Goal: Task Accomplishment & Management: Use online tool/utility

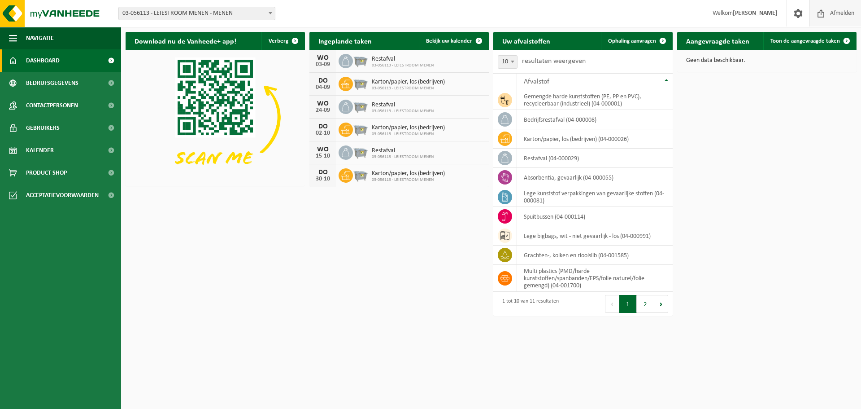
click at [830, 9] on span "Afmelden" at bounding box center [842, 13] width 29 height 26
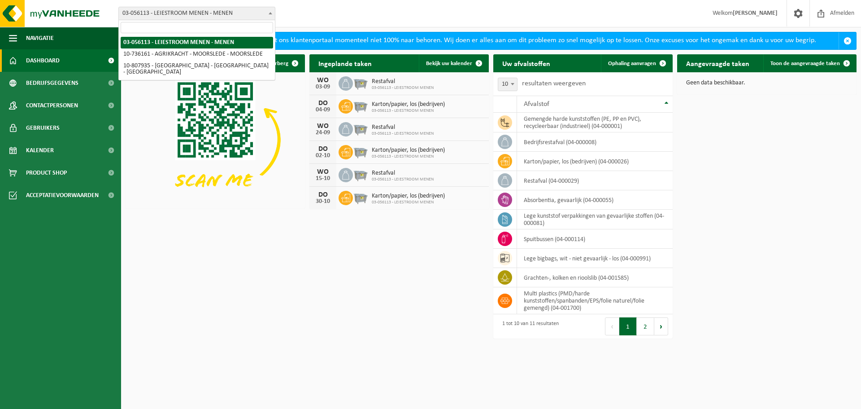
click at [223, 14] on span "03-056113 - LEIESTROOM MENEN - MENEN" at bounding box center [197, 13] width 156 height 13
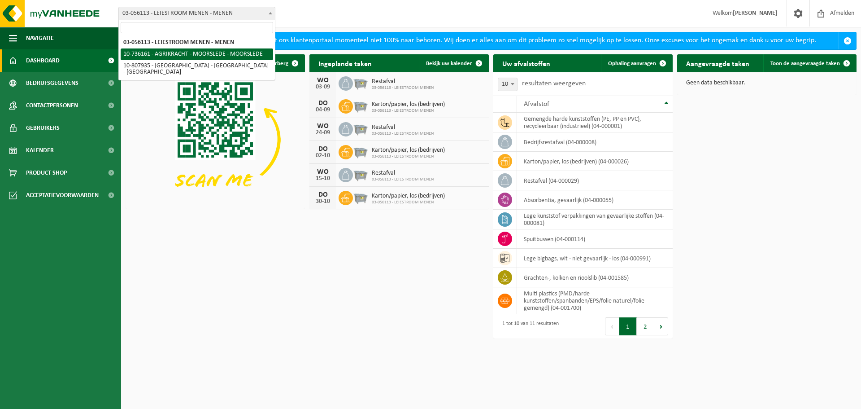
select select "19227"
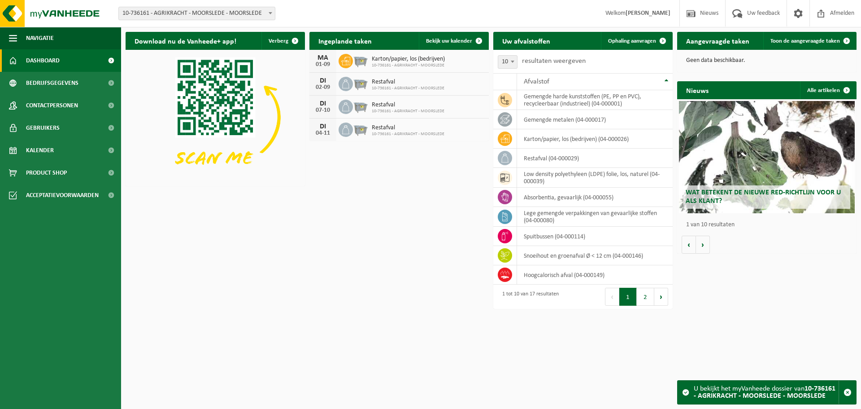
click at [184, 6] on div "Vestiging: 03-056113 - LEIESTROOM MENEN - MENEN 10-736161 - AGRIKRACHT - MOORSL…" at bounding box center [430, 13] width 861 height 27
click at [182, 9] on span "10-736161 - AGRIKRACHT - MOORSLEDE - MOORSLEDE" at bounding box center [197, 13] width 156 height 13
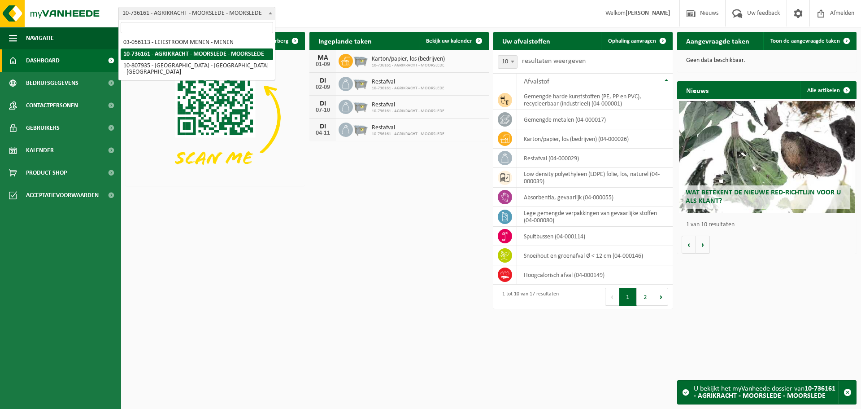
click at [182, 9] on span "10-736161 - AGRIKRACHT - MOORSLEDE - MOORSLEDE" at bounding box center [197, 13] width 156 height 13
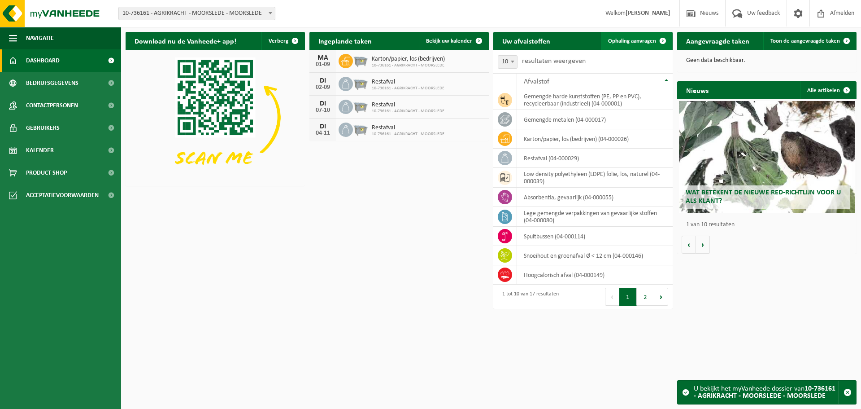
click at [641, 34] on link "Ophaling aanvragen" at bounding box center [636, 41] width 71 height 18
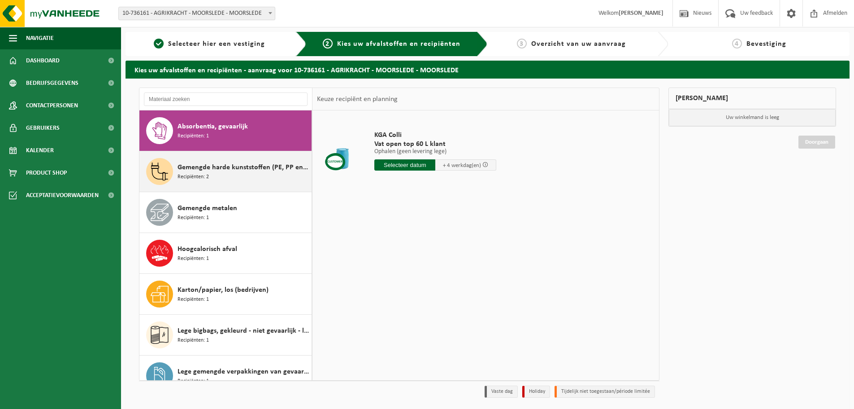
click at [217, 180] on div "Gemengde harde kunststoffen (PE, PP en PVC), recycleerbaar (industrieel) Recipi…" at bounding box center [244, 171] width 132 height 27
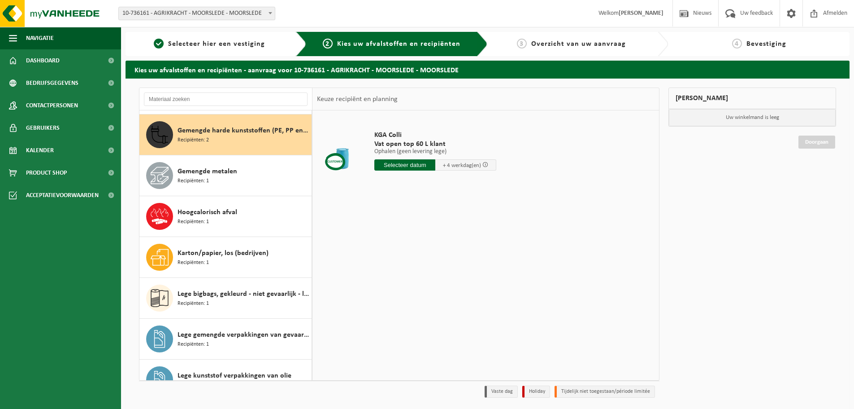
scroll to position [41, 0]
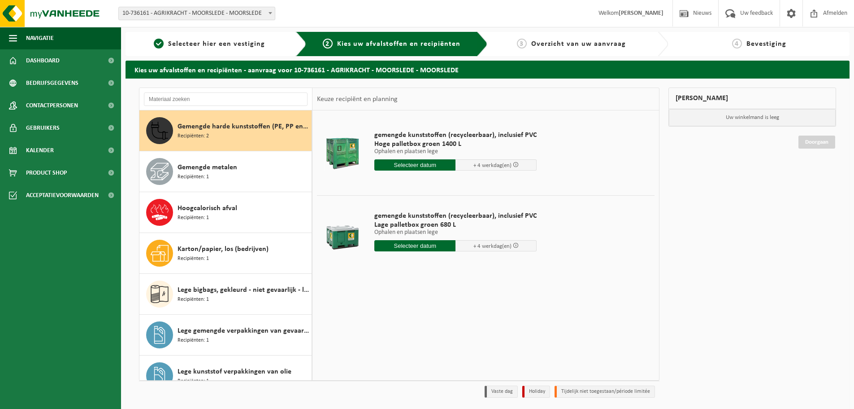
click at [217, 180] on div "Gemengde metalen Recipiënten: 1" at bounding box center [244, 171] width 132 height 27
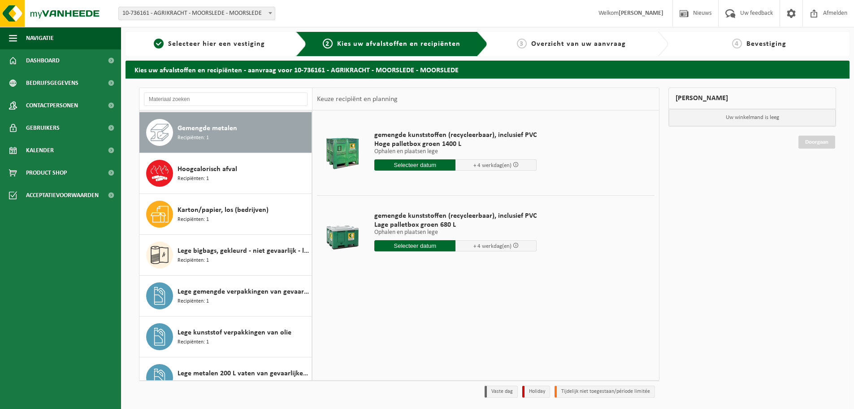
scroll to position [82, 0]
